Goal: Task Accomplishment & Management: Manage account settings

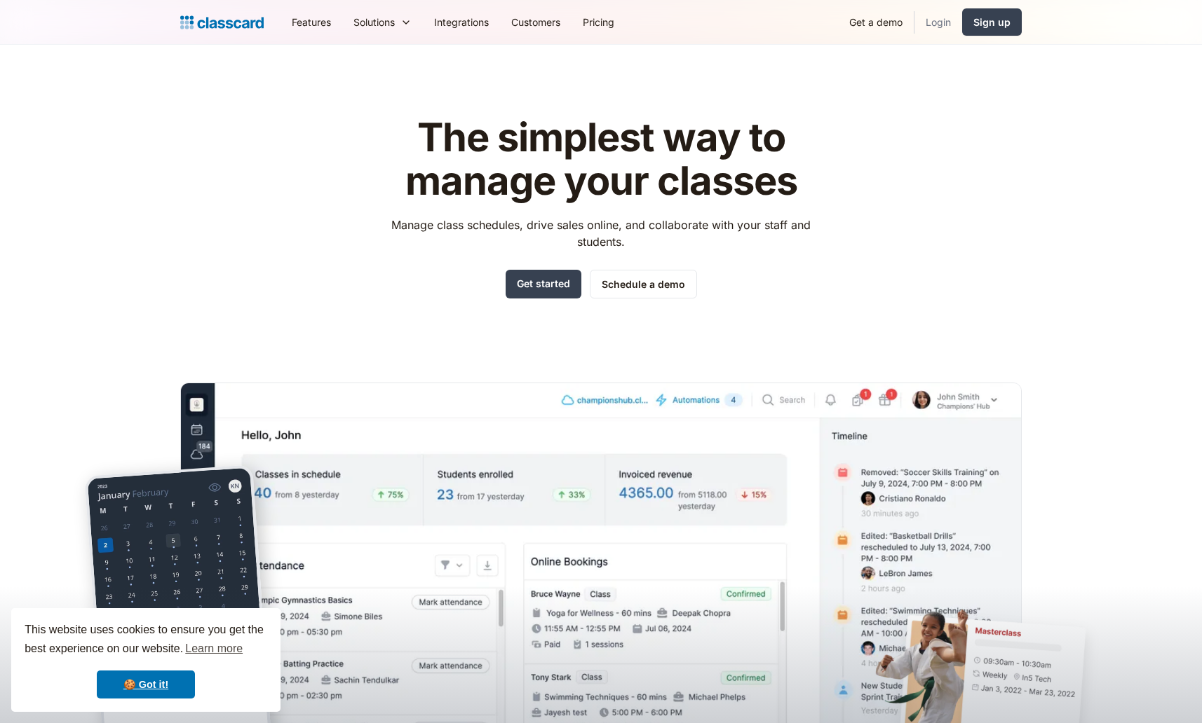
click at [936, 22] on link "Login" at bounding box center [938, 22] width 48 height 32
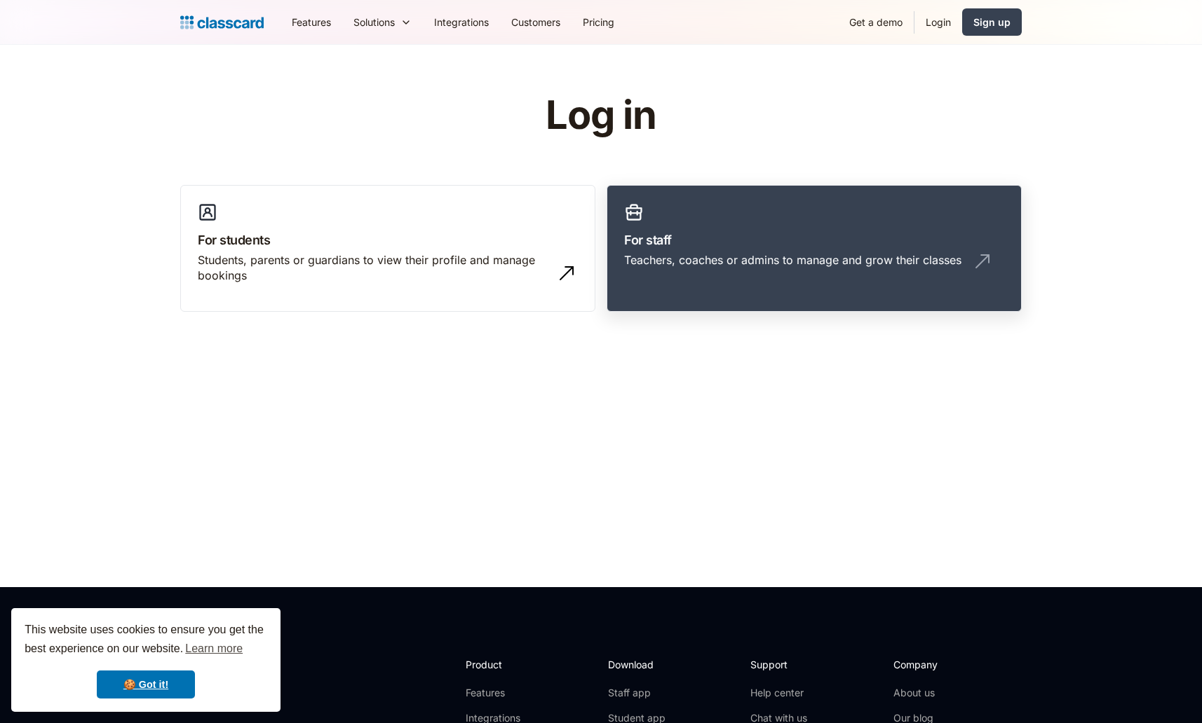
click at [813, 254] on div "Teachers, coaches or admins to manage and grow their classes" at bounding box center [792, 259] width 337 height 15
